Goal: Find specific fact: Find specific page/section

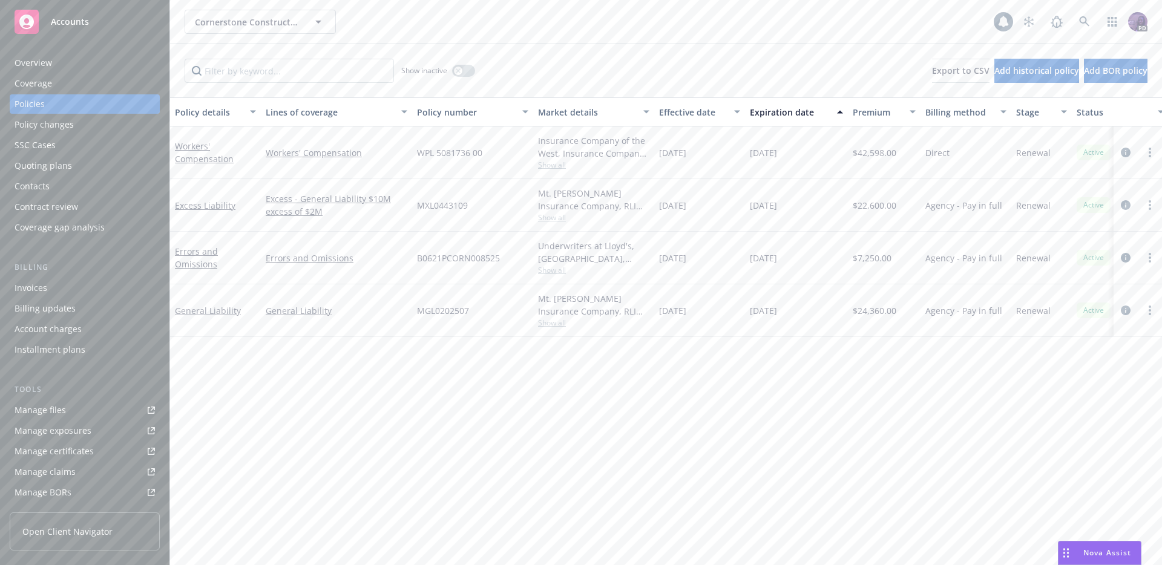
click at [433, 309] on span "MGL0202507" at bounding box center [443, 310] width 52 height 13
click at [433, 310] on span "MGL0202507" at bounding box center [443, 310] width 52 height 13
copy span "MGL0202507"
